Goal: Task Accomplishment & Management: Manage account settings

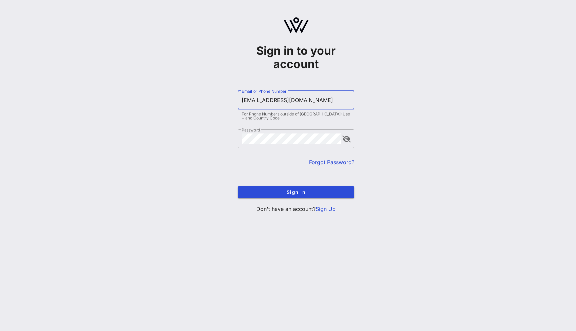
click at [256, 99] on input "[EMAIL_ADDRESS][DOMAIN_NAME]" at bounding box center [296, 100] width 109 height 11
click at [257, 99] on input "[EMAIL_ADDRESS][DOMAIN_NAME]" at bounding box center [296, 100] width 109 height 11
type input "[EMAIL_ADDRESS][DOMAIN_NAME]"
click at [238, 186] on button "Sign In" at bounding box center [296, 192] width 117 height 12
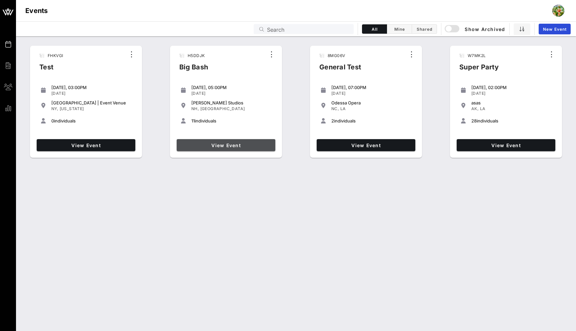
click at [239, 143] on span "View Event" at bounding box center [225, 145] width 93 height 6
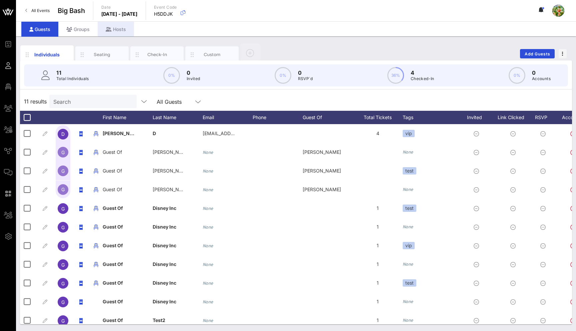
click at [122, 26] on div "Hosts" at bounding box center [116, 29] width 36 height 15
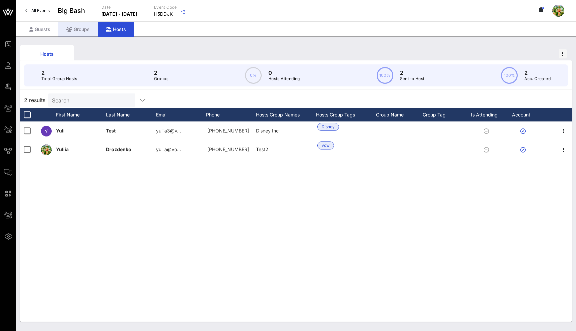
click at [87, 27] on div "Groups" at bounding box center [77, 29] width 39 height 15
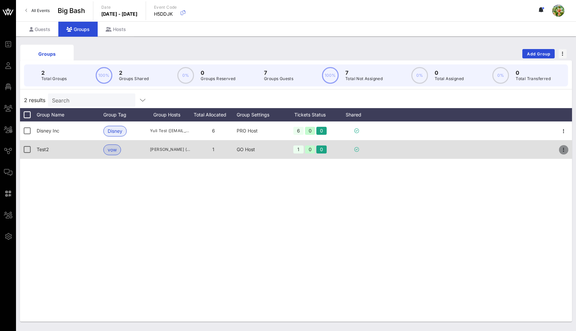
click at [561, 149] on icon "button" at bounding box center [564, 150] width 8 height 8
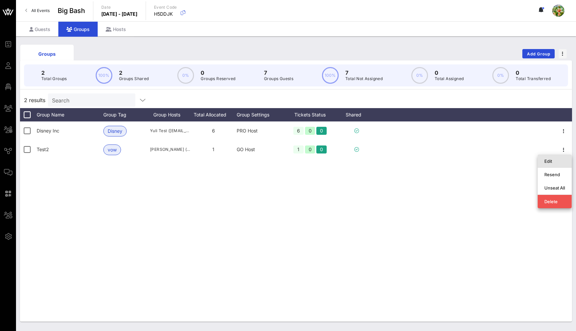
click at [560, 160] on div "Edit" at bounding box center [554, 160] width 21 height 5
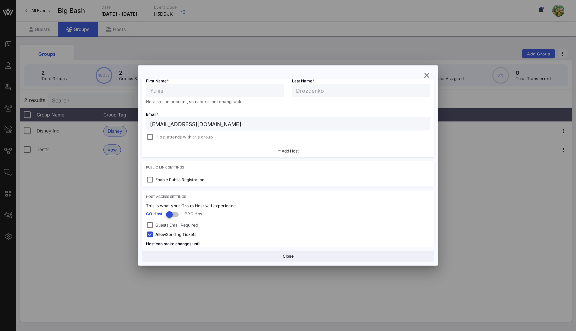
scroll to position [140, 0]
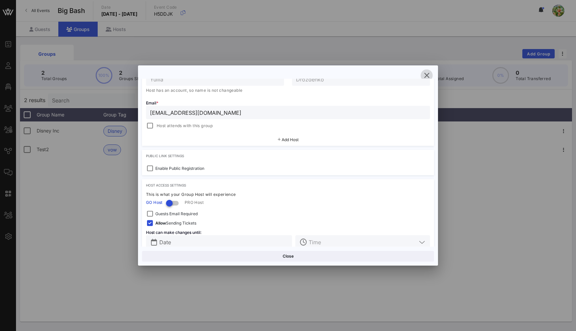
click at [426, 78] on icon "button" at bounding box center [427, 75] width 8 height 8
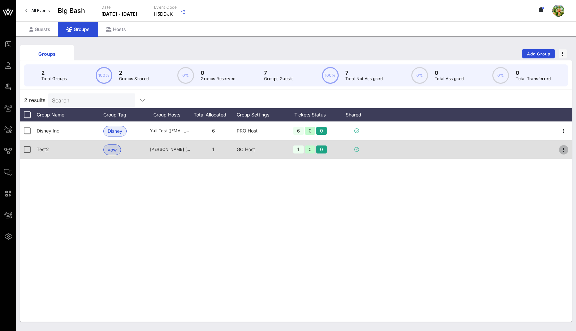
click at [567, 148] on icon "button" at bounding box center [564, 150] width 8 height 8
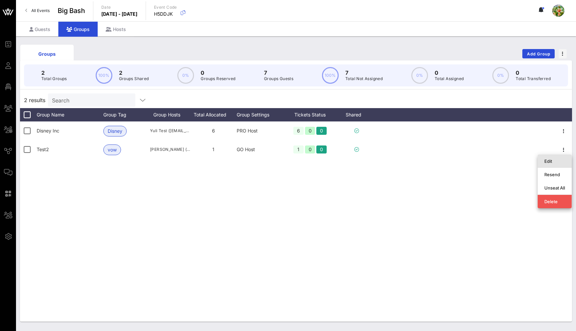
click at [556, 160] on div "Edit" at bounding box center [554, 160] width 21 height 5
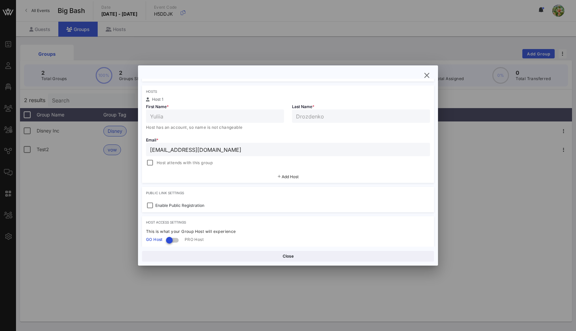
click at [294, 177] on span "Add Host" at bounding box center [290, 176] width 17 height 5
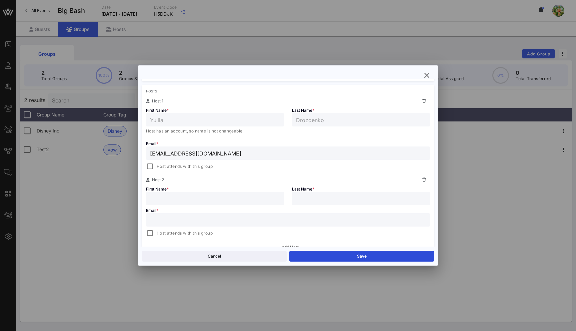
scroll to position [101, 0]
click at [215, 202] on input "text" at bounding box center [215, 200] width 130 height 9
type input "s"
click at [339, 202] on input "text" at bounding box center [361, 200] width 130 height 9
type input "s"
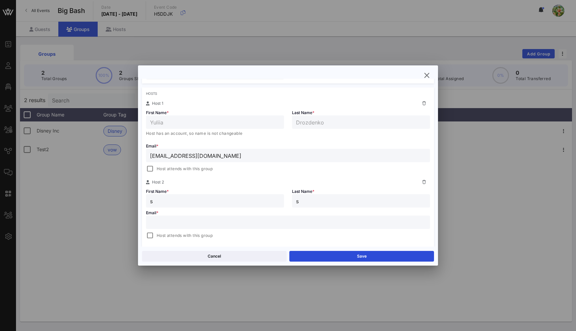
click at [270, 225] on input "text" at bounding box center [288, 222] width 276 height 9
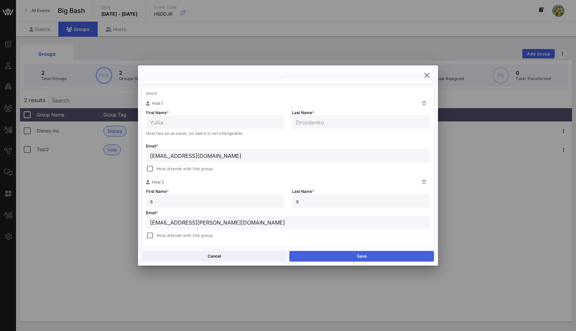
type input "[EMAIL_ADDRESS][PERSON_NAME][DOMAIN_NAME]"
click at [356, 251] on button "Save" at bounding box center [361, 256] width 145 height 11
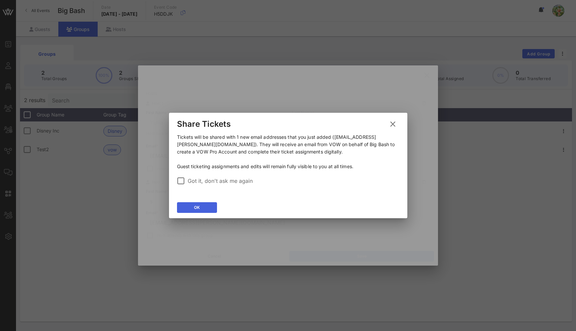
click at [198, 205] on icon at bounding box center [197, 207] width 6 height 5
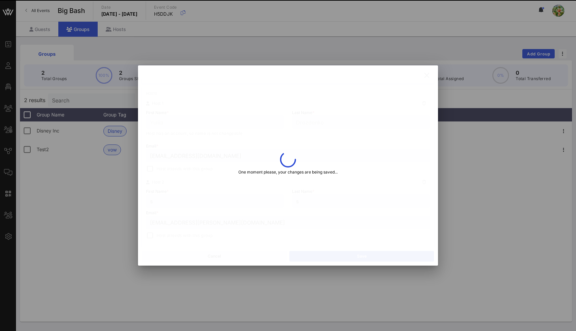
type input "Ju"
type input "Li"
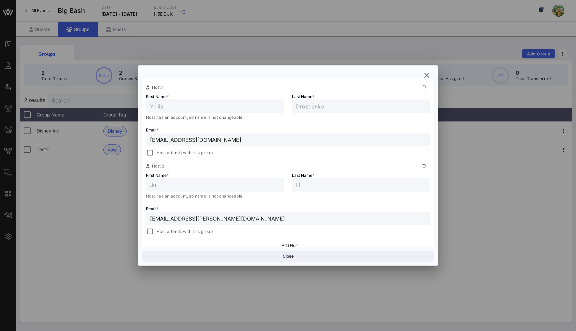
scroll to position [142, 0]
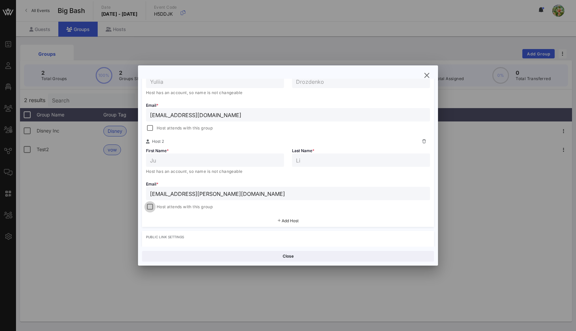
click at [150, 206] on div at bounding box center [149, 206] width 9 height 9
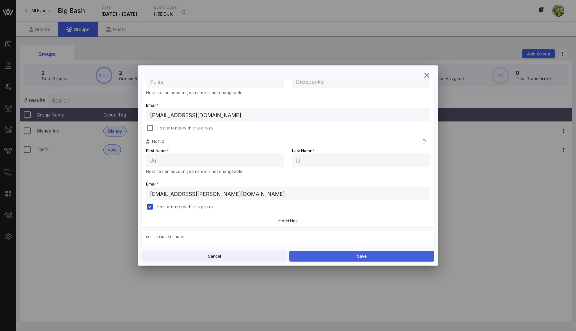
click at [347, 258] on button "Save" at bounding box center [361, 256] width 145 height 11
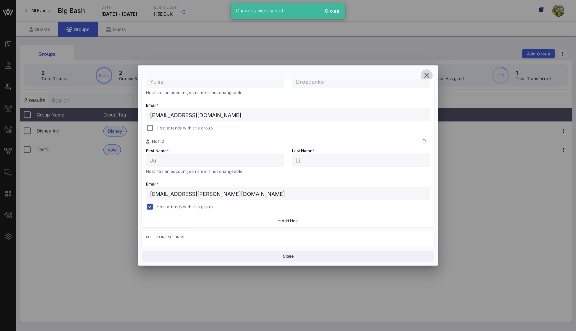
click at [429, 76] on icon "button" at bounding box center [427, 75] width 8 height 8
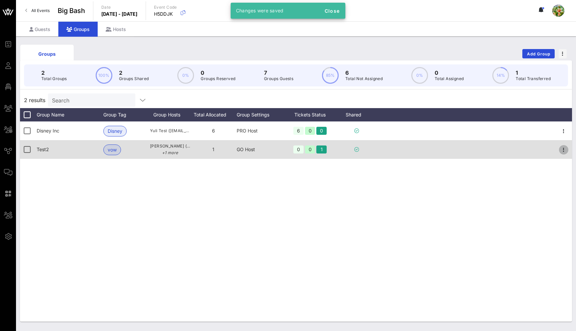
click at [560, 148] on icon "button" at bounding box center [564, 150] width 8 height 8
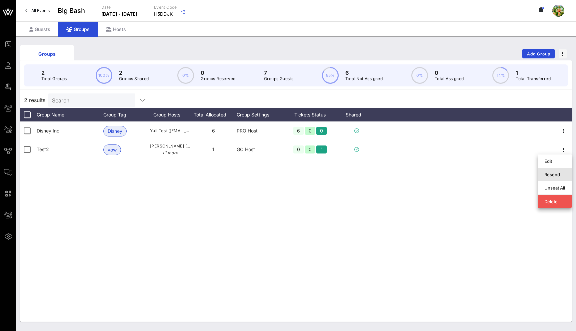
click at [559, 172] on div "Resend" at bounding box center [554, 174] width 21 height 5
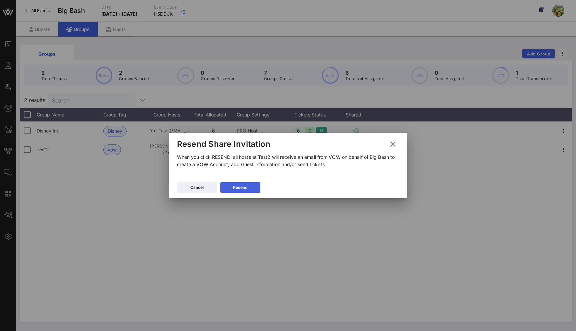
click at [235, 187] on div "Resend" at bounding box center [240, 187] width 14 height 7
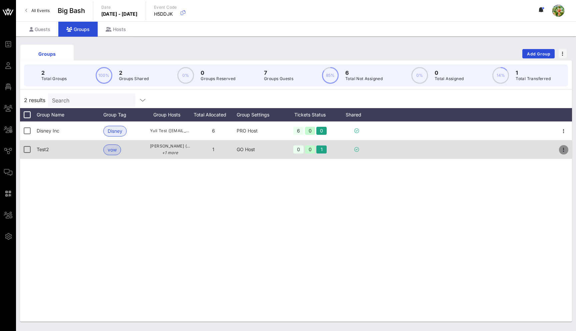
click at [560, 151] on icon "button" at bounding box center [564, 150] width 8 height 8
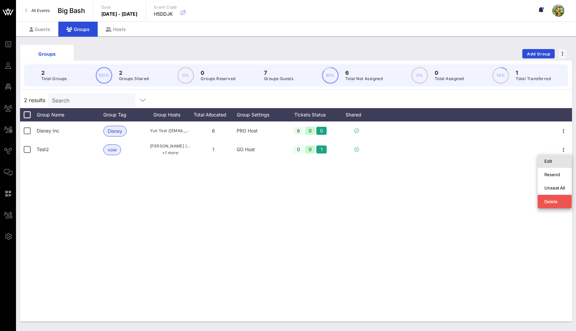
click at [557, 159] on div "Edit" at bounding box center [554, 160] width 21 height 5
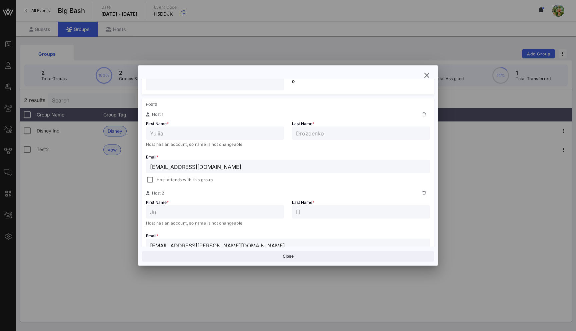
scroll to position [92, 0]
drag, startPoint x: 195, startPoint y: 168, endPoint x: 147, endPoint y: 167, distance: 48.0
click at [147, 167] on div "[EMAIL_ADDRESS][DOMAIN_NAME]" at bounding box center [288, 164] width 284 height 13
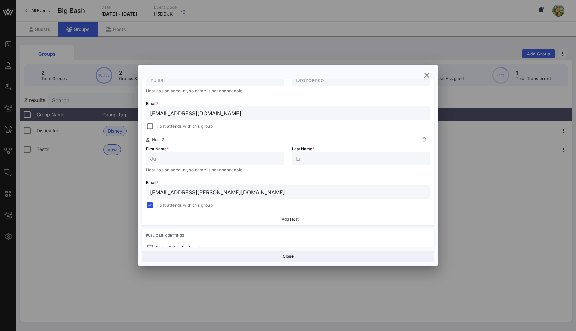
scroll to position [156, 0]
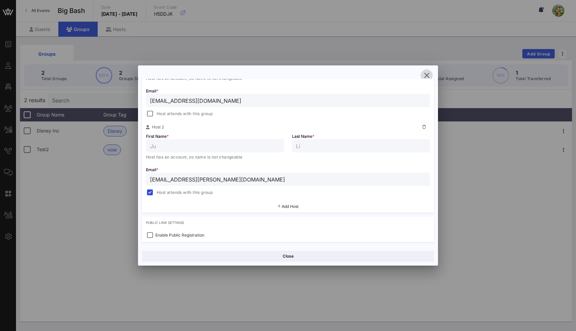
click at [427, 75] on icon "button" at bounding box center [427, 75] width 8 height 8
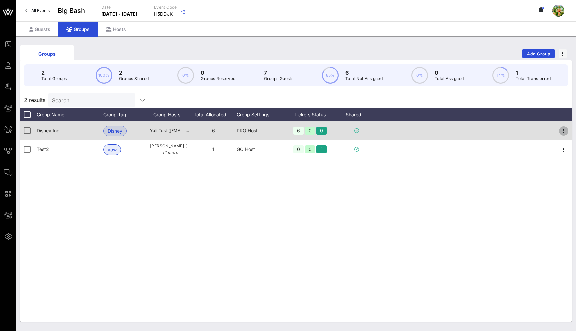
click at [565, 129] on icon "button" at bounding box center [564, 131] width 8 height 8
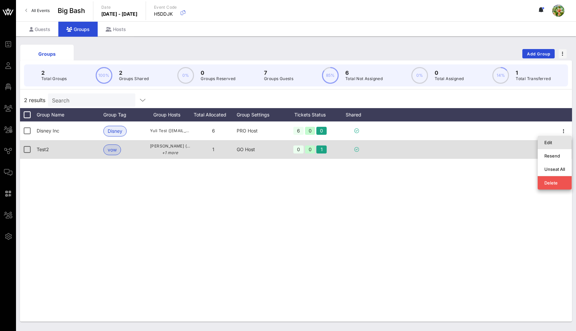
click at [553, 143] on div "Edit" at bounding box center [554, 142] width 21 height 5
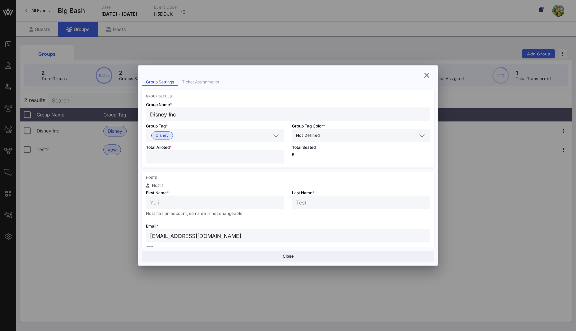
scroll to position [50, 0]
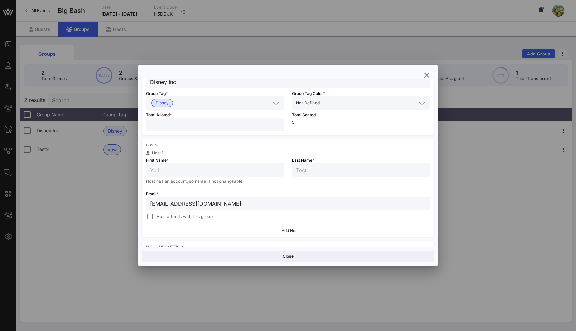
click at [166, 202] on input "[EMAIL_ADDRESS][DOMAIN_NAME]" at bounding box center [288, 203] width 276 height 9
type input "[EMAIL_ADDRESS][DOMAIN_NAME]"
drag, startPoint x: 160, startPoint y: 126, endPoint x: 145, endPoint y: 126, distance: 14.3
click at [145, 126] on div "Total Alloted * *" at bounding box center [215, 122] width 146 height 25
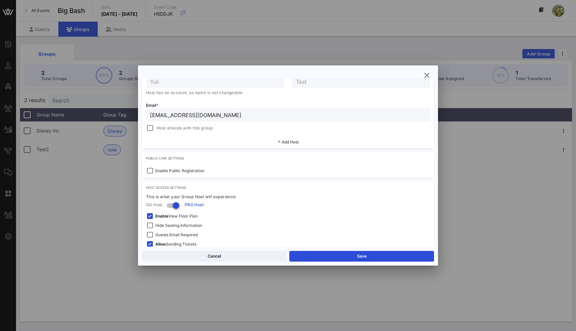
scroll to position [172, 0]
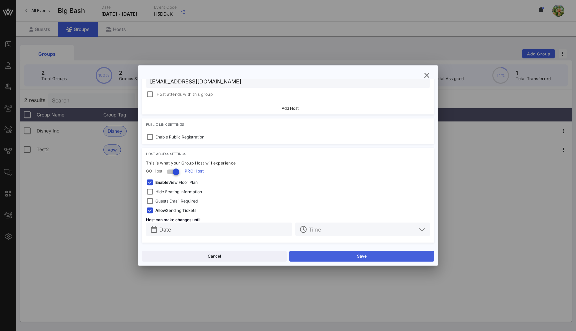
type input "*"
click at [358, 255] on button "Save" at bounding box center [361, 256] width 145 height 11
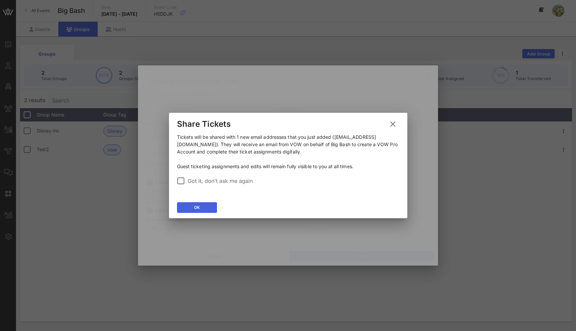
click at [207, 206] on button "OK" at bounding box center [197, 207] width 40 height 11
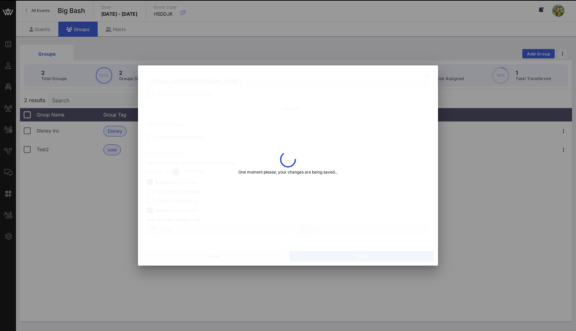
type input "Yuliia"
type input "Drozdenko"
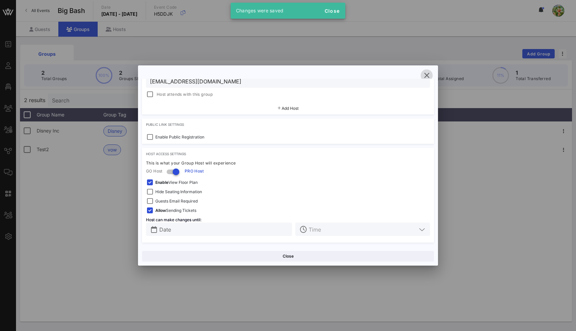
click at [429, 74] on icon "button" at bounding box center [427, 75] width 8 height 8
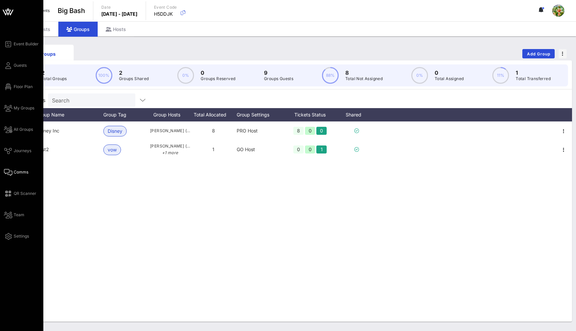
click at [8, 173] on icon at bounding box center [8, 172] width 8 height 1
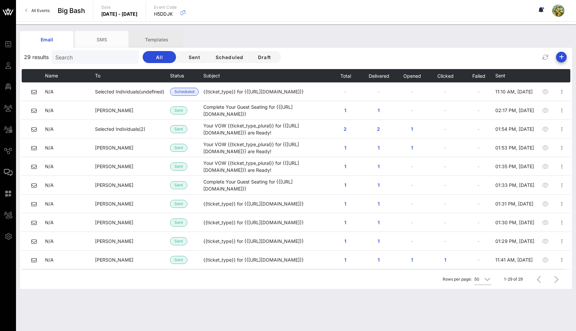
click at [164, 32] on div "Templates" at bounding box center [156, 39] width 53 height 17
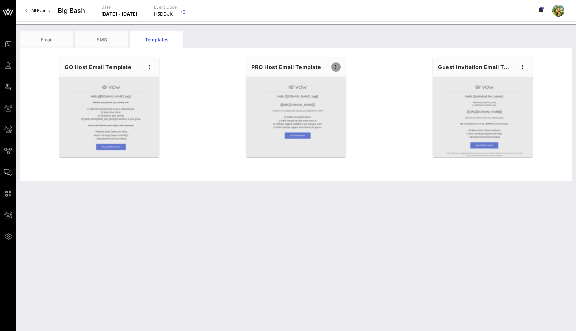
click at [335, 66] on icon "button" at bounding box center [336, 67] width 8 height 8
click at [345, 76] on div "Edit" at bounding box center [346, 78] width 17 height 5
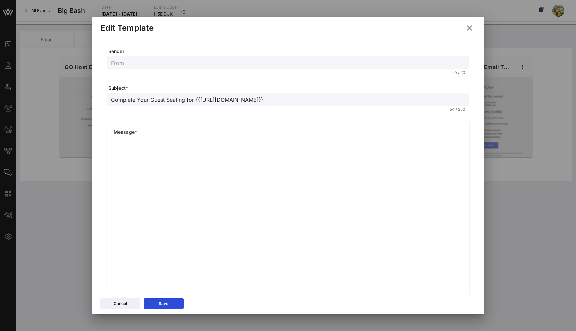
scroll to position [28, 0]
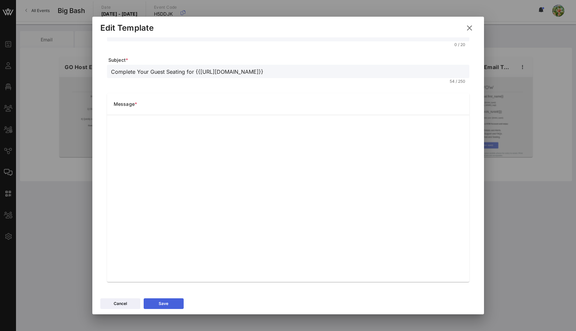
click at [170, 305] on button "Save" at bounding box center [164, 303] width 40 height 11
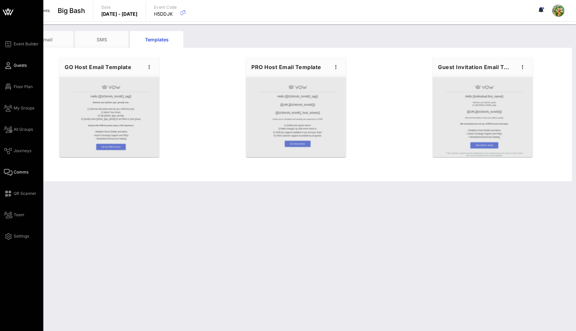
click at [21, 62] on span "Guests" at bounding box center [20, 65] width 13 height 6
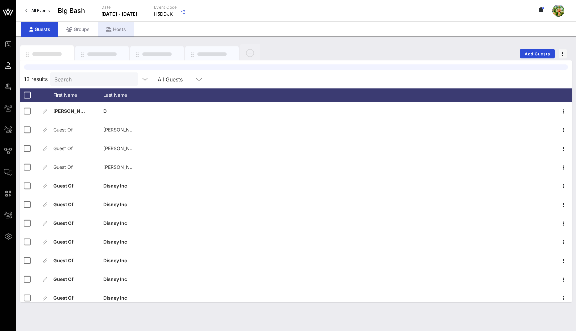
click at [123, 31] on div "Hosts" at bounding box center [116, 29] width 36 height 15
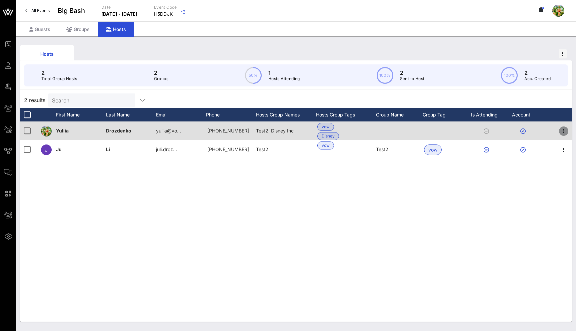
click at [566, 131] on icon "button" at bounding box center [564, 131] width 8 height 8
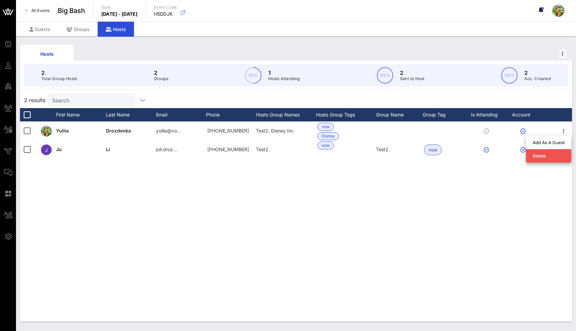
click at [532, 191] on div "[PERSON_NAME][GEOGRAPHIC_DATA] yuliia@vo… [PHONE_NUMBER] Test2, Disney Inc vow …" at bounding box center [296, 221] width 552 height 200
click at [77, 29] on div "Groups" at bounding box center [77, 29] width 39 height 15
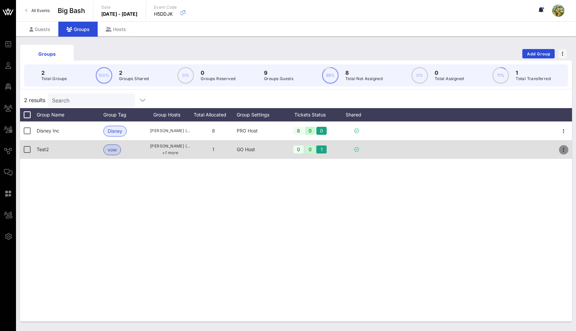
click at [565, 152] on icon "button" at bounding box center [564, 150] width 8 height 8
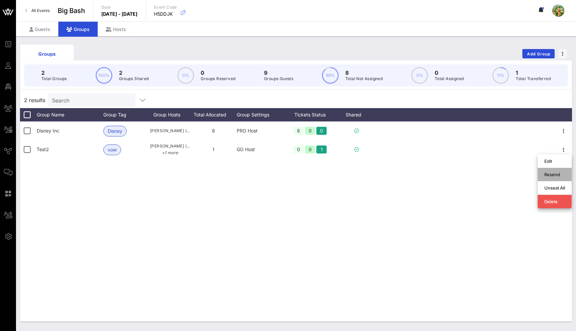
click at [556, 175] on div "Resend" at bounding box center [554, 174] width 21 height 5
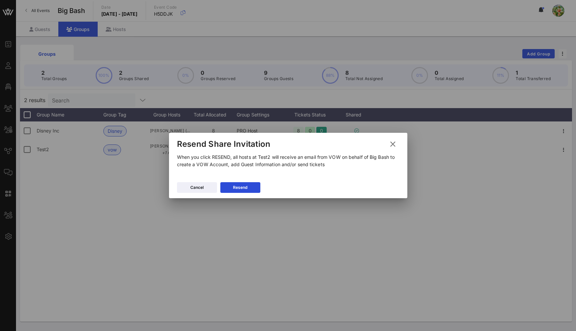
click at [253, 185] on button "Resend" at bounding box center [240, 187] width 40 height 11
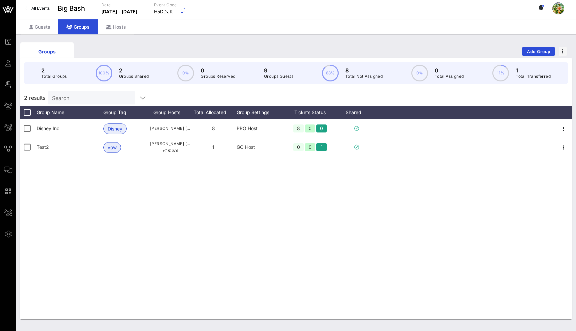
scroll to position [1, 0]
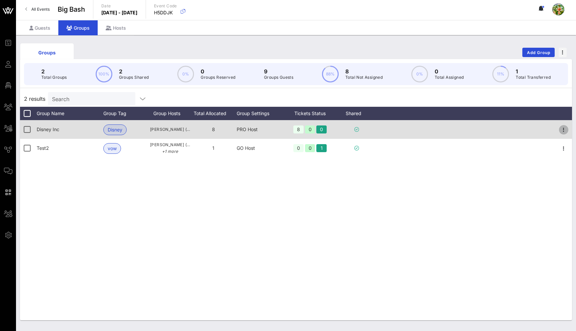
click at [564, 127] on icon "button" at bounding box center [564, 130] width 8 height 8
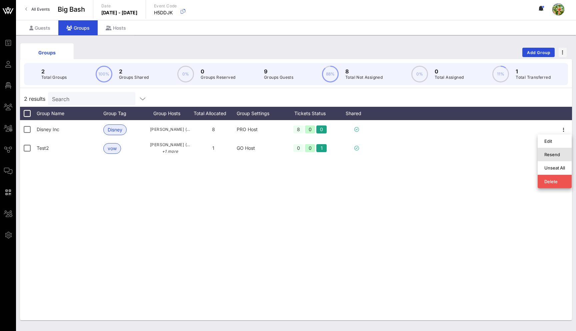
click at [558, 154] on div "Resend" at bounding box center [554, 154] width 21 height 5
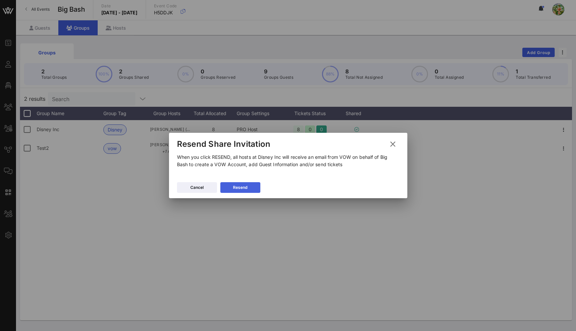
click at [248, 183] on button "Resend" at bounding box center [240, 187] width 40 height 11
